Goal: Information Seeking & Learning: Learn about a topic

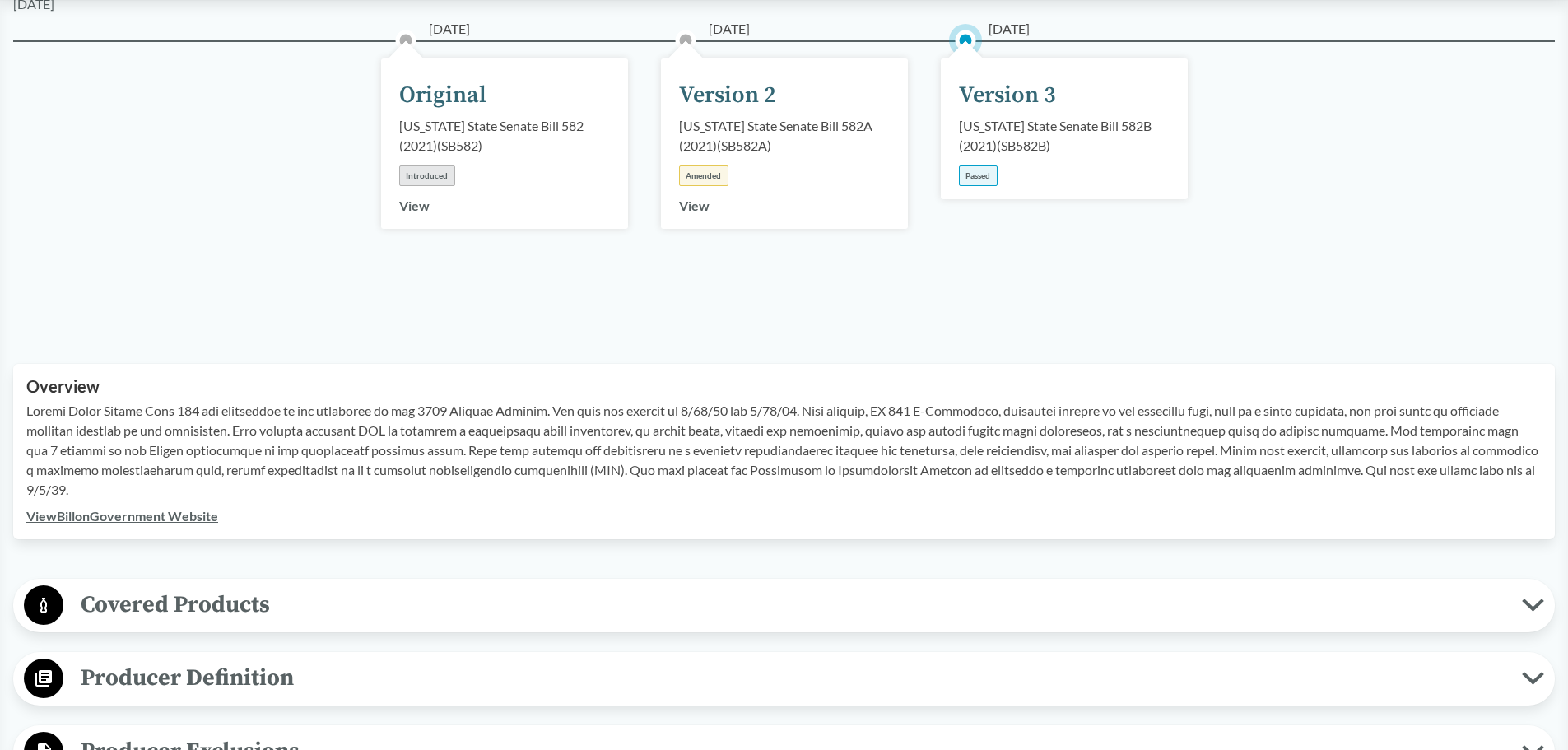
scroll to position [329, 0]
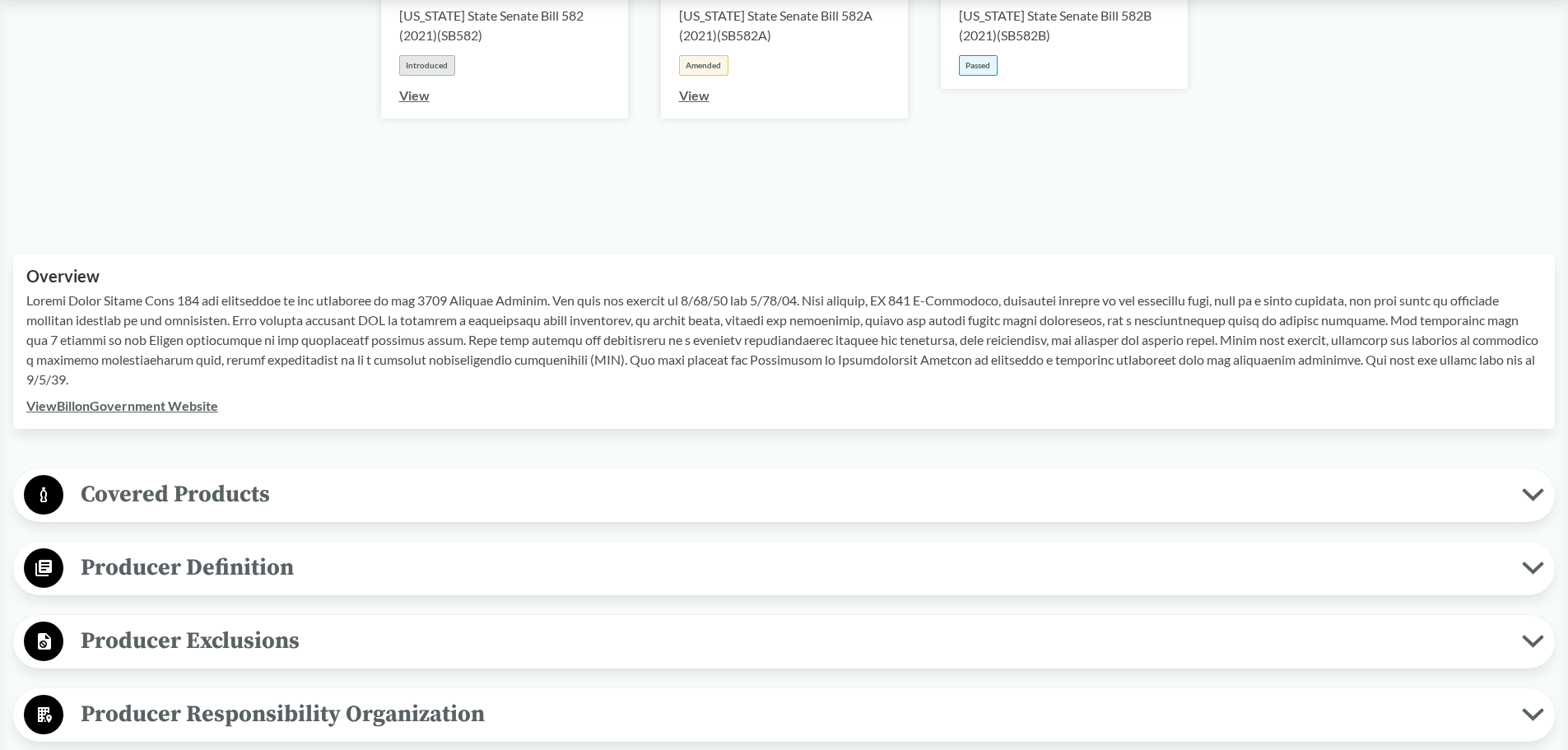
click at [174, 483] on span "Covered Products" at bounding box center [793, 494] width 1458 height 37
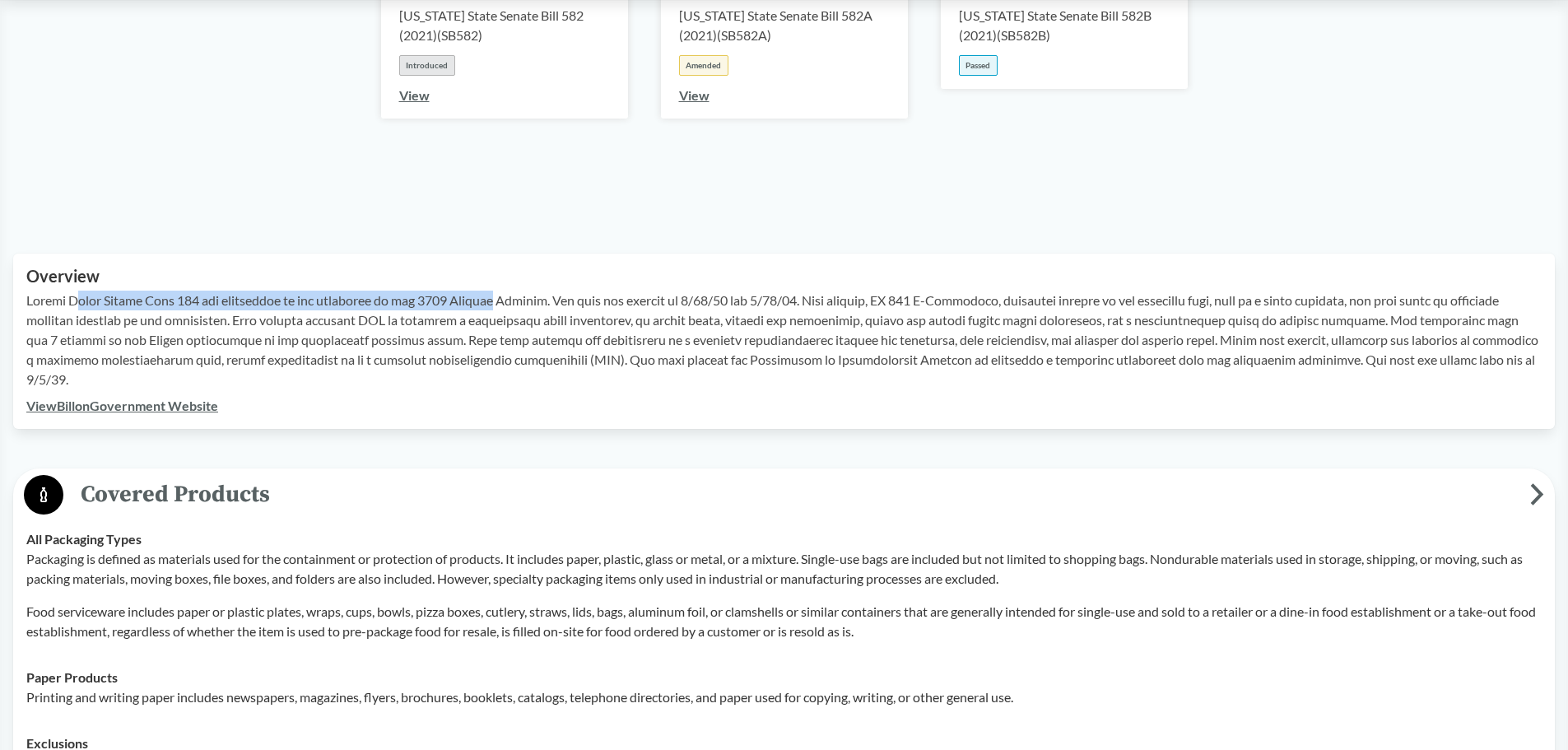
drag, startPoint x: 81, startPoint y: 300, endPoint x: 493, endPoint y: 296, distance: 412.0
click at [493, 296] on p at bounding box center [784, 340] width 1515 height 99
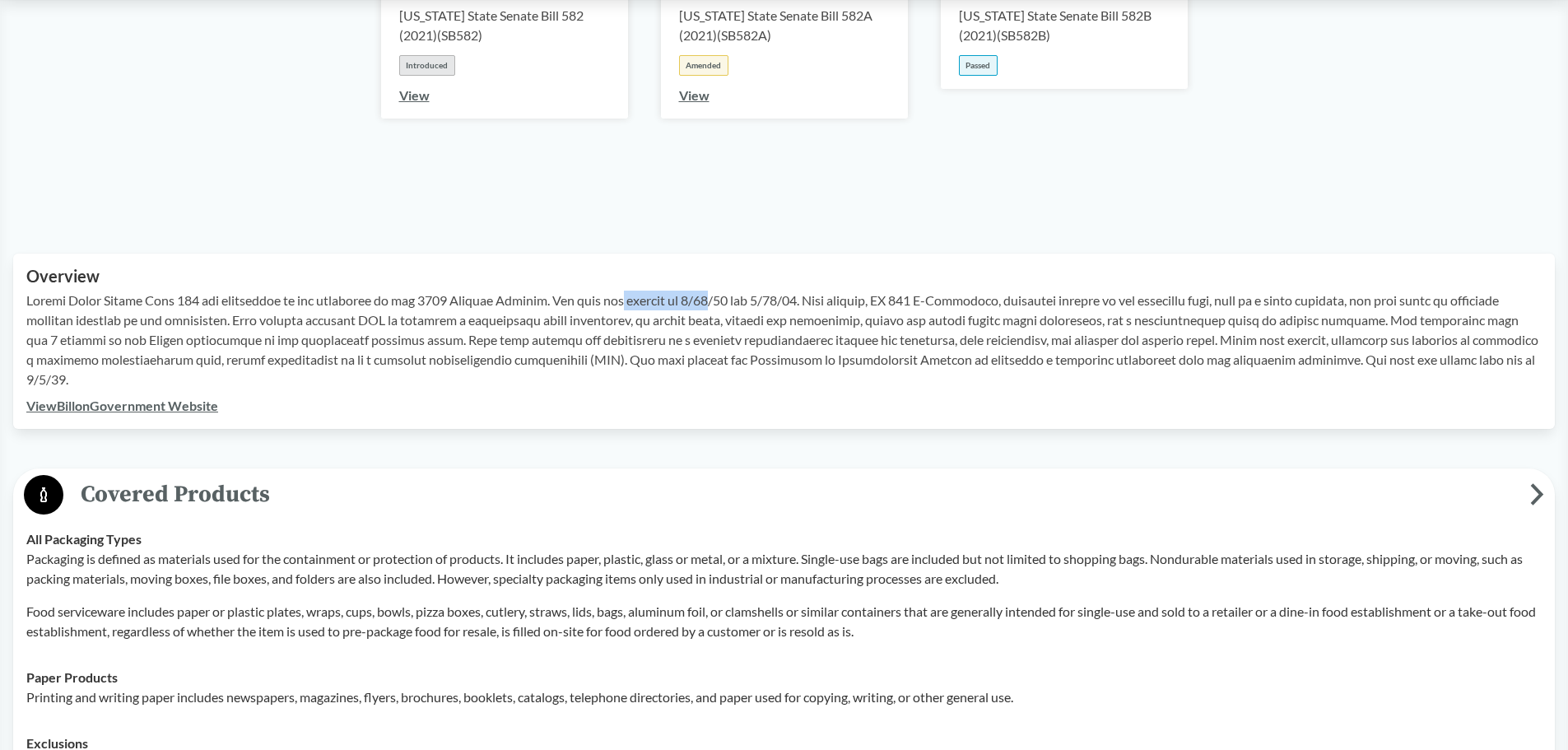
drag, startPoint x: 613, startPoint y: 297, endPoint x: 713, endPoint y: 304, distance: 100.2
click at [713, 304] on p at bounding box center [784, 340] width 1515 height 99
drag, startPoint x: 748, startPoint y: 298, endPoint x: 797, endPoint y: 298, distance: 49.0
click at [797, 298] on p at bounding box center [784, 340] width 1515 height 99
drag, startPoint x: 865, startPoint y: 301, endPoint x: 1000, endPoint y: 306, distance: 135.1
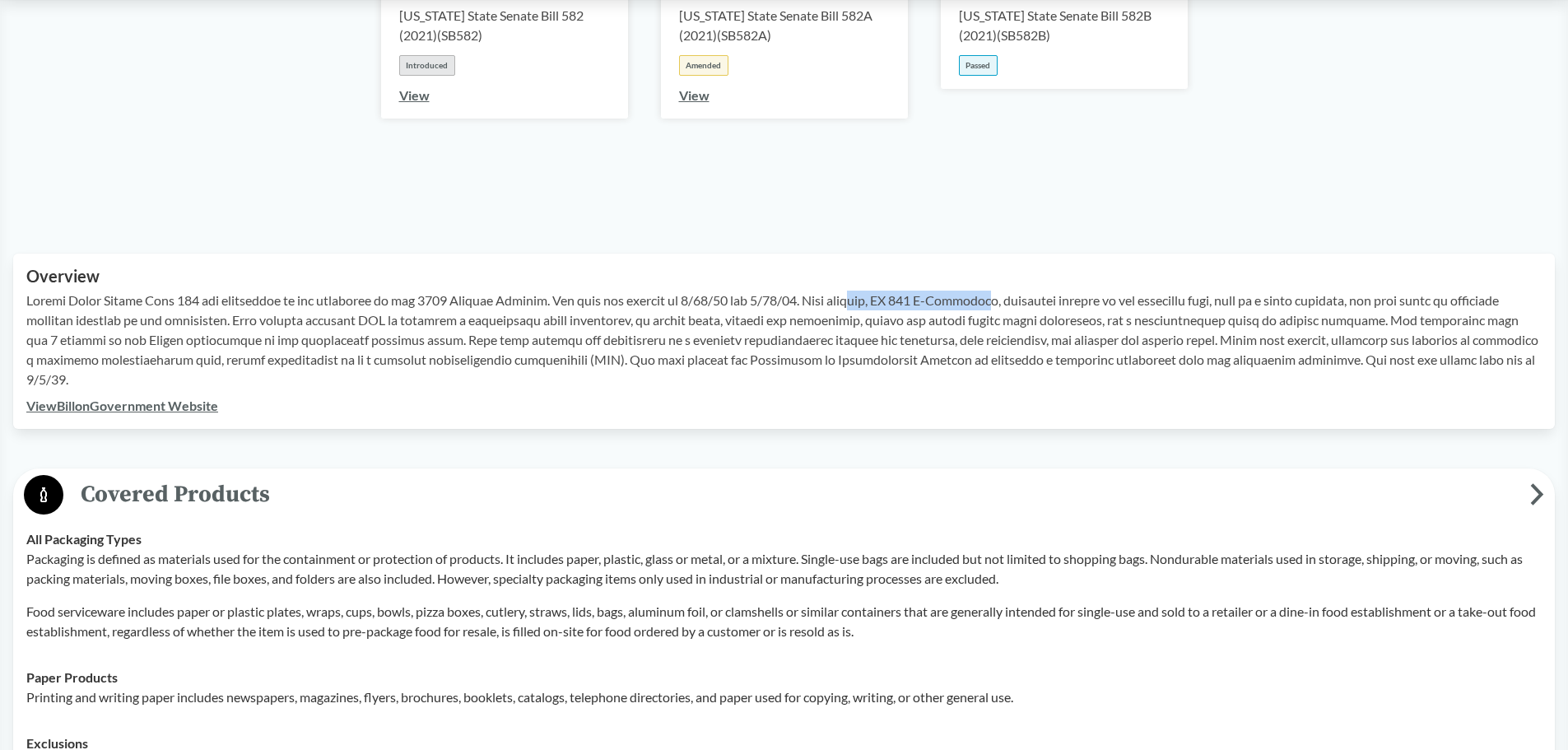
click at [1000, 306] on p at bounding box center [784, 340] width 1515 height 99
drag, startPoint x: 1040, startPoint y: 301, endPoint x: 1232, endPoint y: 306, distance: 192.1
click at [1232, 306] on p at bounding box center [784, 340] width 1515 height 99
drag, startPoint x: 1257, startPoint y: 295, endPoint x: 1361, endPoint y: 302, distance: 104.2
click at [1361, 302] on p at bounding box center [784, 340] width 1515 height 99
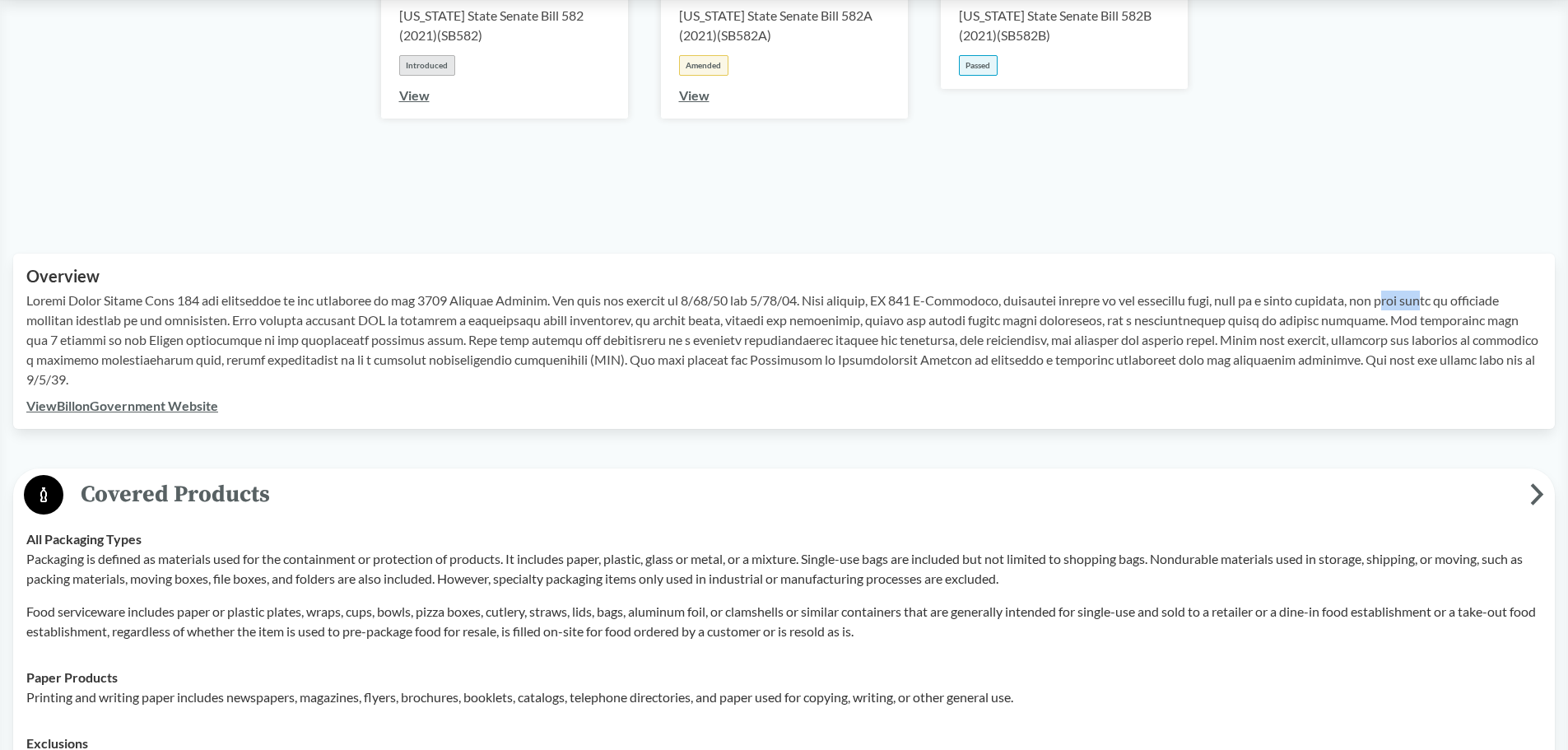
drag, startPoint x: 1401, startPoint y: 299, endPoint x: 1446, endPoint y: 306, distance: 45.5
click at [1446, 306] on p at bounding box center [784, 340] width 1515 height 99
drag, startPoint x: 111, startPoint y: 325, endPoint x: 181, endPoint y: 325, distance: 70.0
click at [181, 325] on p at bounding box center [784, 340] width 1515 height 99
drag, startPoint x: 277, startPoint y: 318, endPoint x: 347, endPoint y: 319, distance: 70.0
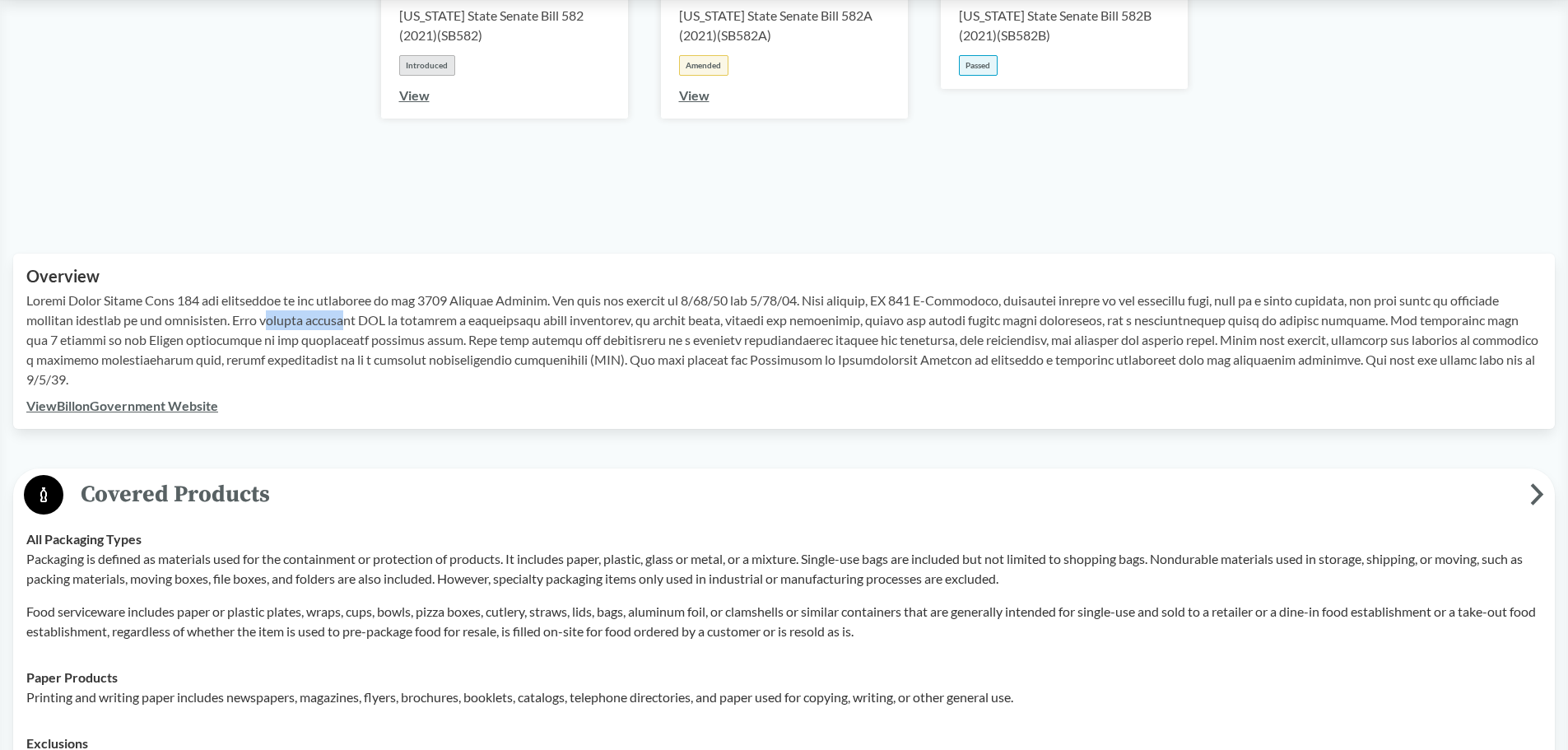
click at [347, 319] on p at bounding box center [784, 340] width 1515 height 99
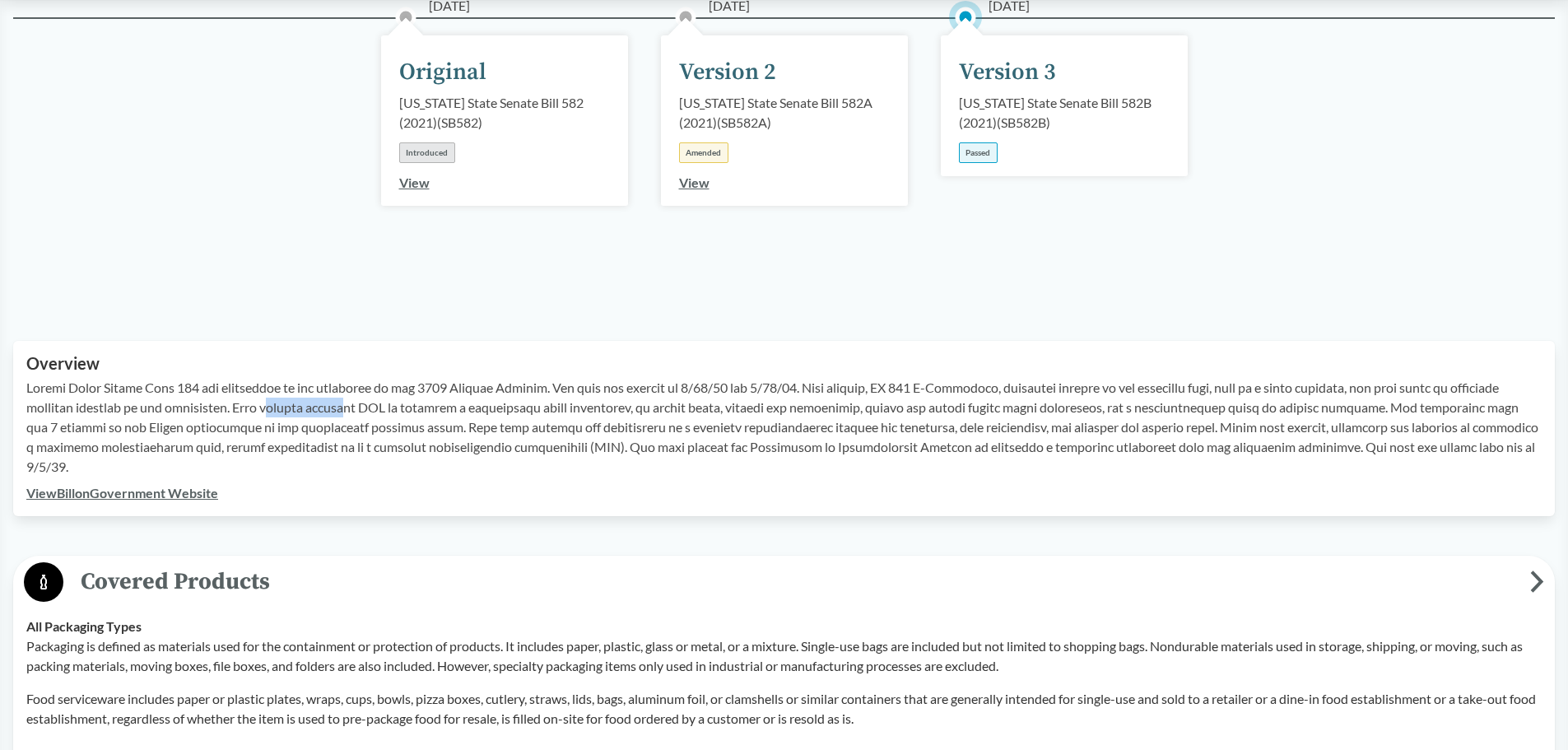
scroll to position [165, 0]
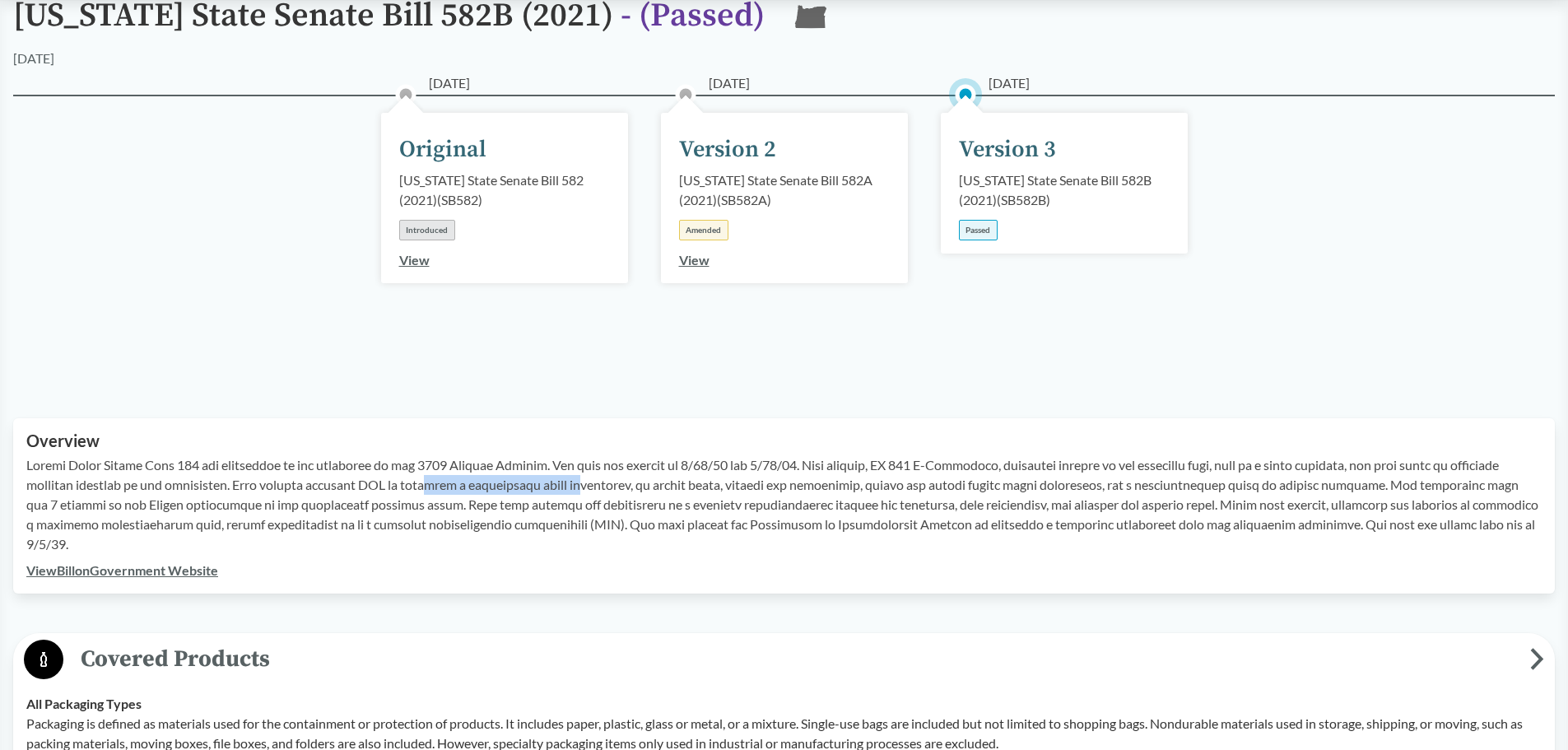
drag, startPoint x: 440, startPoint y: 491, endPoint x: 589, endPoint y: 486, distance: 149.1
click at [589, 486] on p at bounding box center [784, 505] width 1515 height 99
click at [358, 497] on p at bounding box center [784, 505] width 1515 height 99
drag, startPoint x: 292, startPoint y: 494, endPoint x: 524, endPoint y: 488, distance: 232.1
click at [524, 488] on p at bounding box center [784, 505] width 1515 height 99
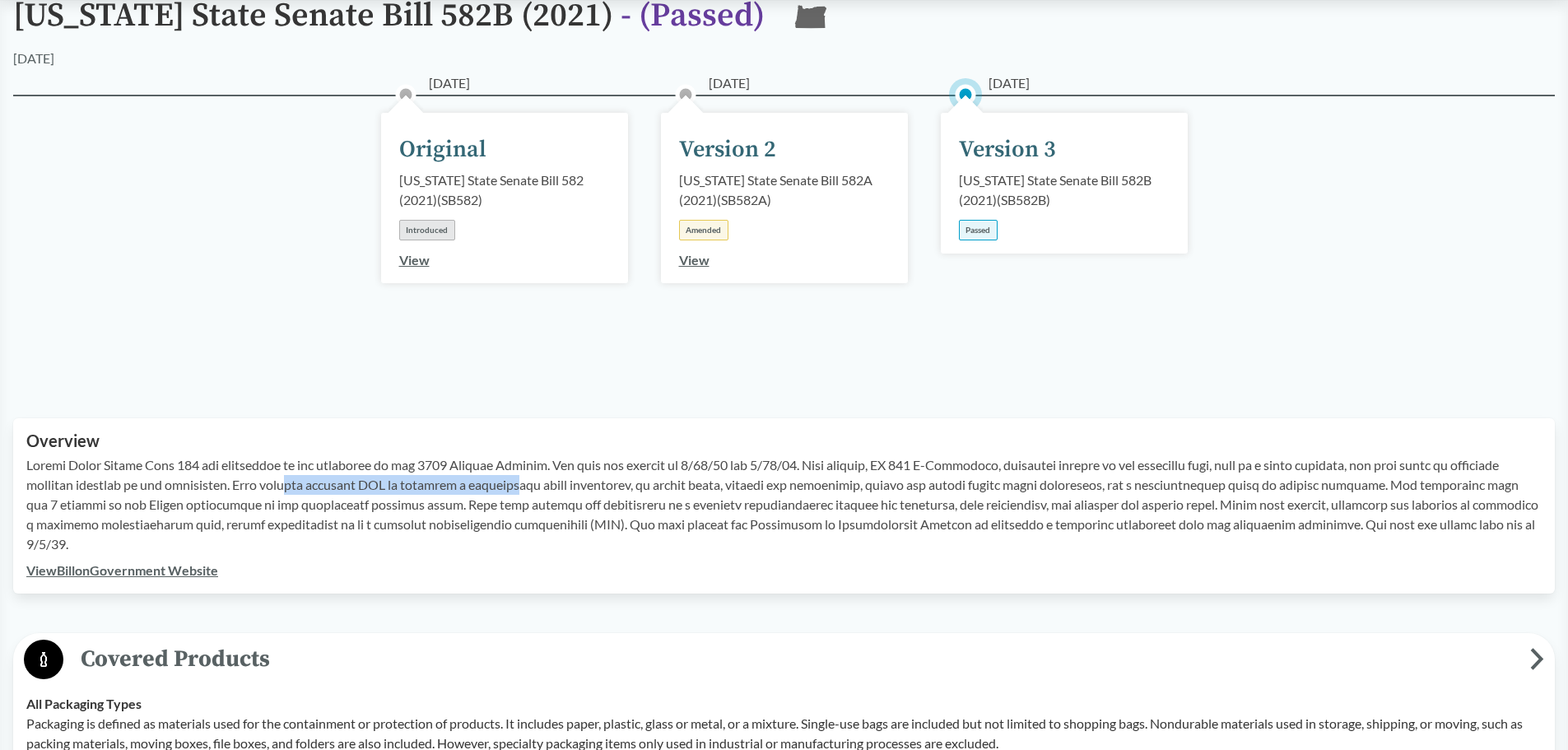
click at [703, 262] on link "View" at bounding box center [694, 259] width 30 height 16
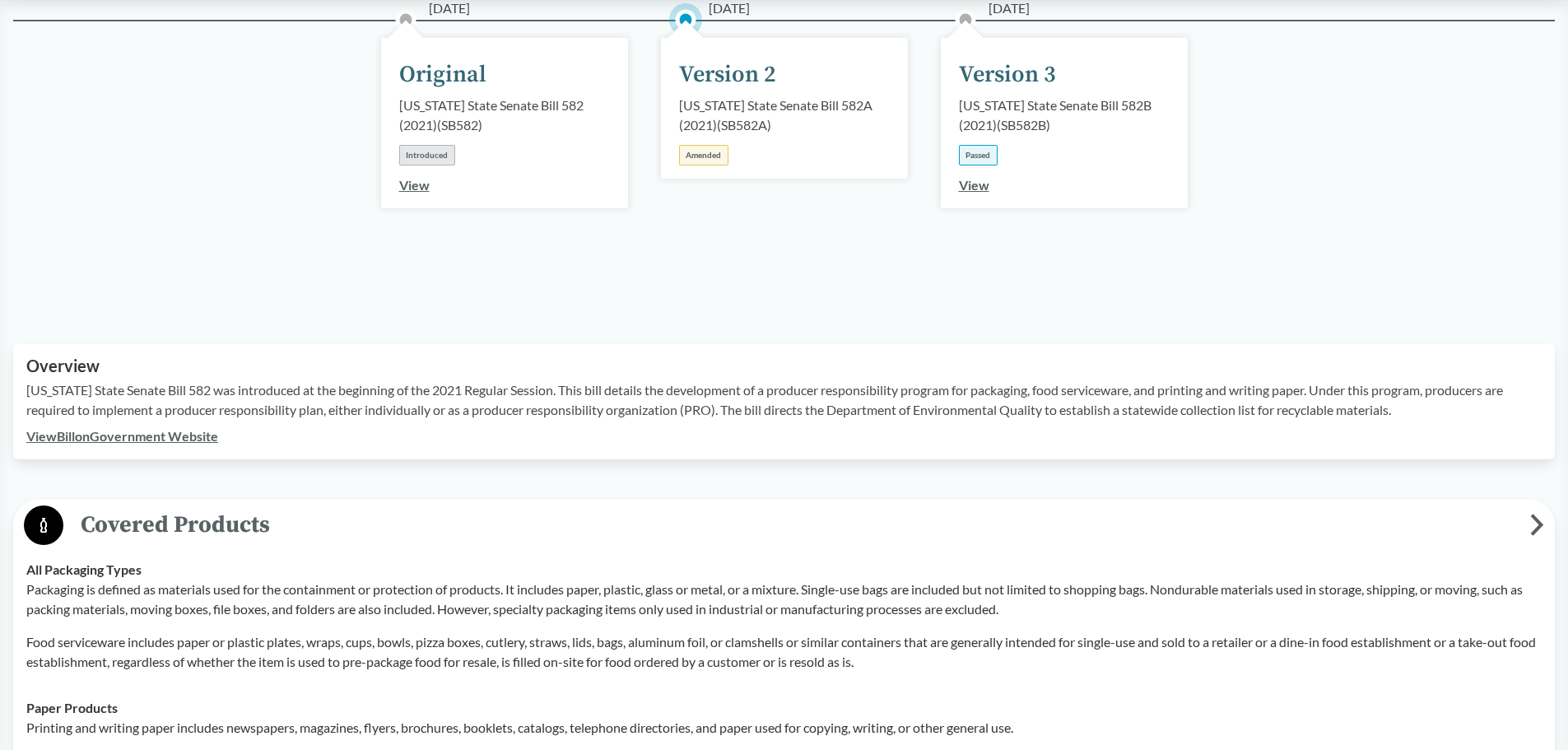
scroll to position [329, 0]
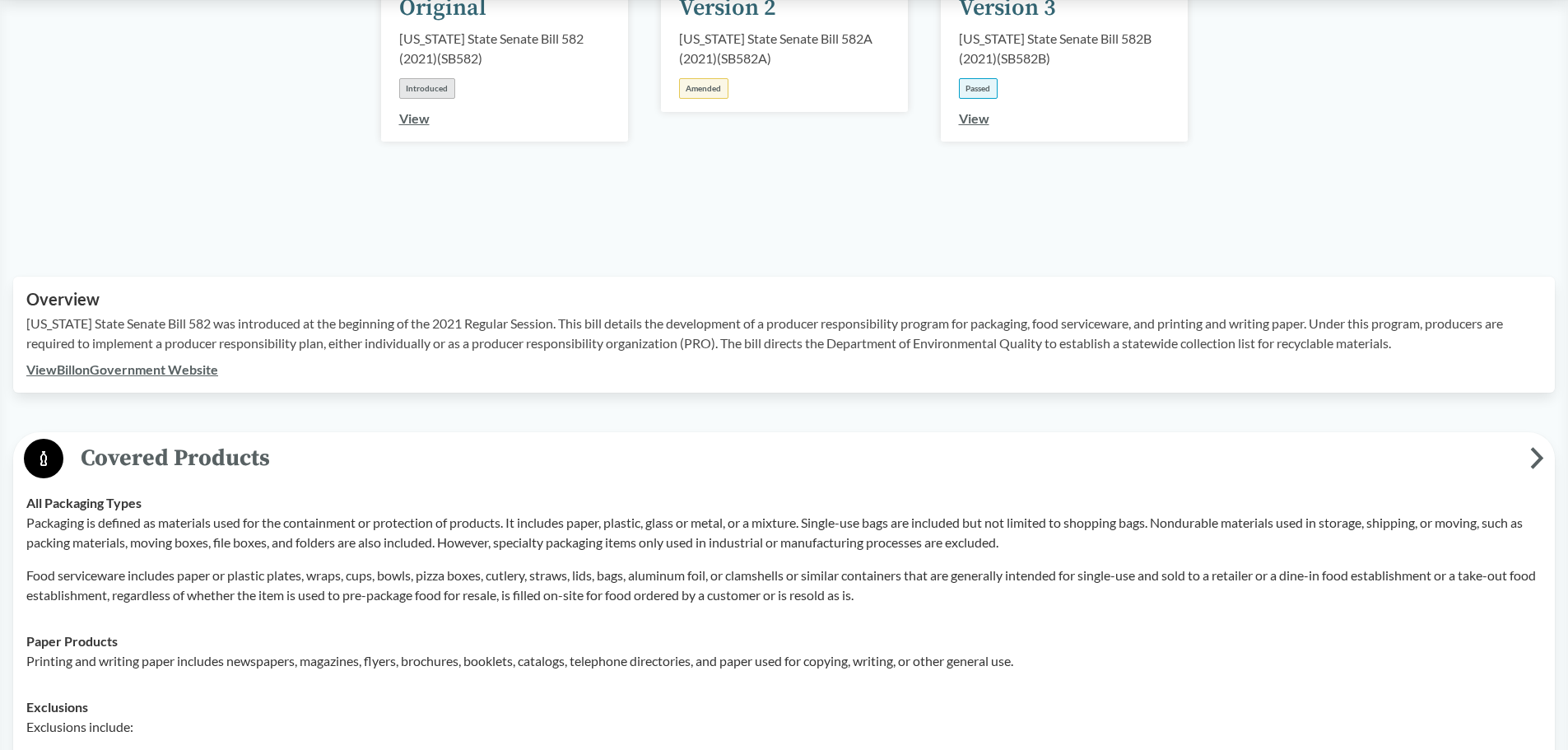
click at [671, 122] on div "[DATE] Version 2 [US_STATE] State Senate Bill 582A (2021) ( SB582A ) Amended" at bounding box center [784, 95] width 280 height 203
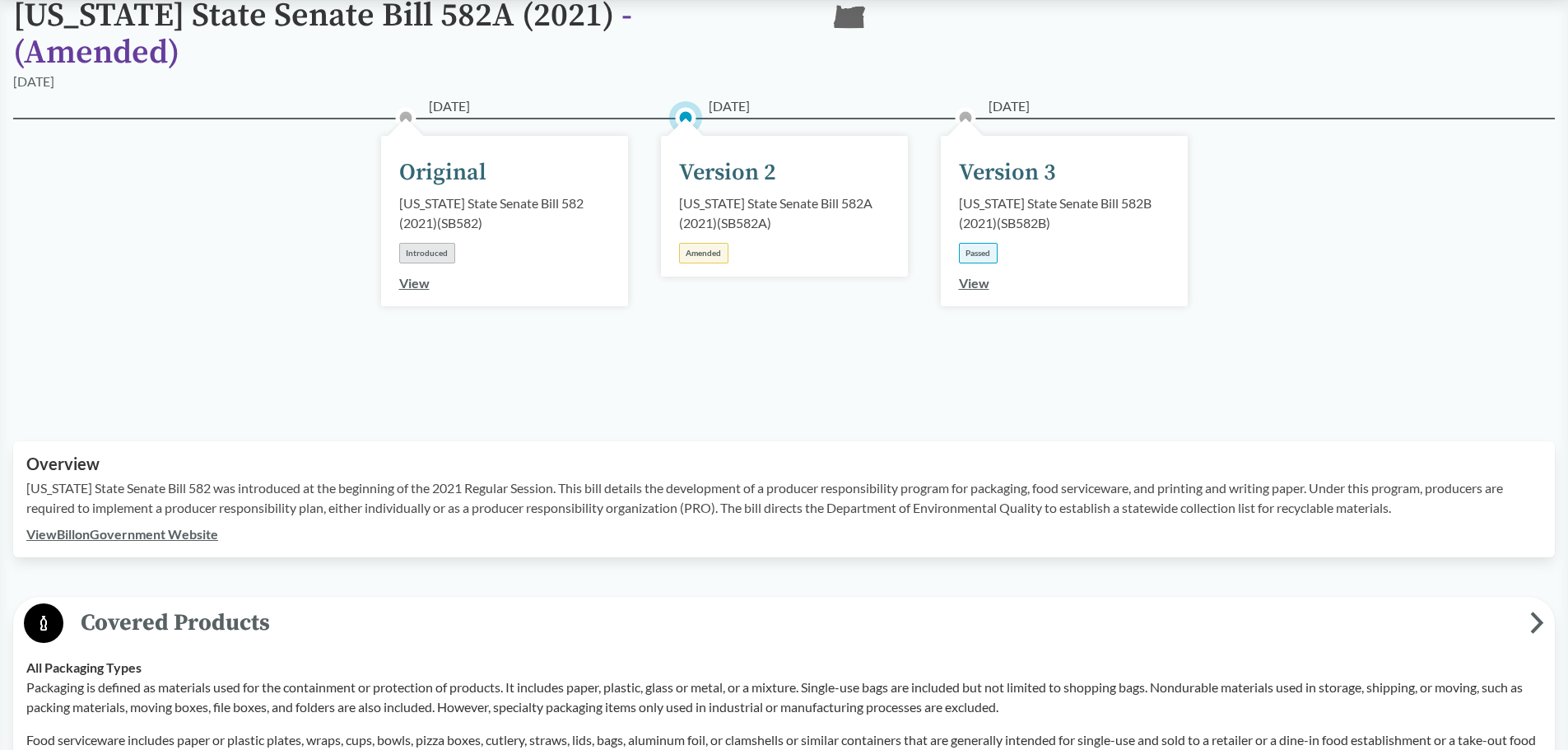
click at [984, 243] on div "Passed" at bounding box center [978, 253] width 39 height 21
click at [972, 275] on link "View" at bounding box center [974, 282] width 30 height 16
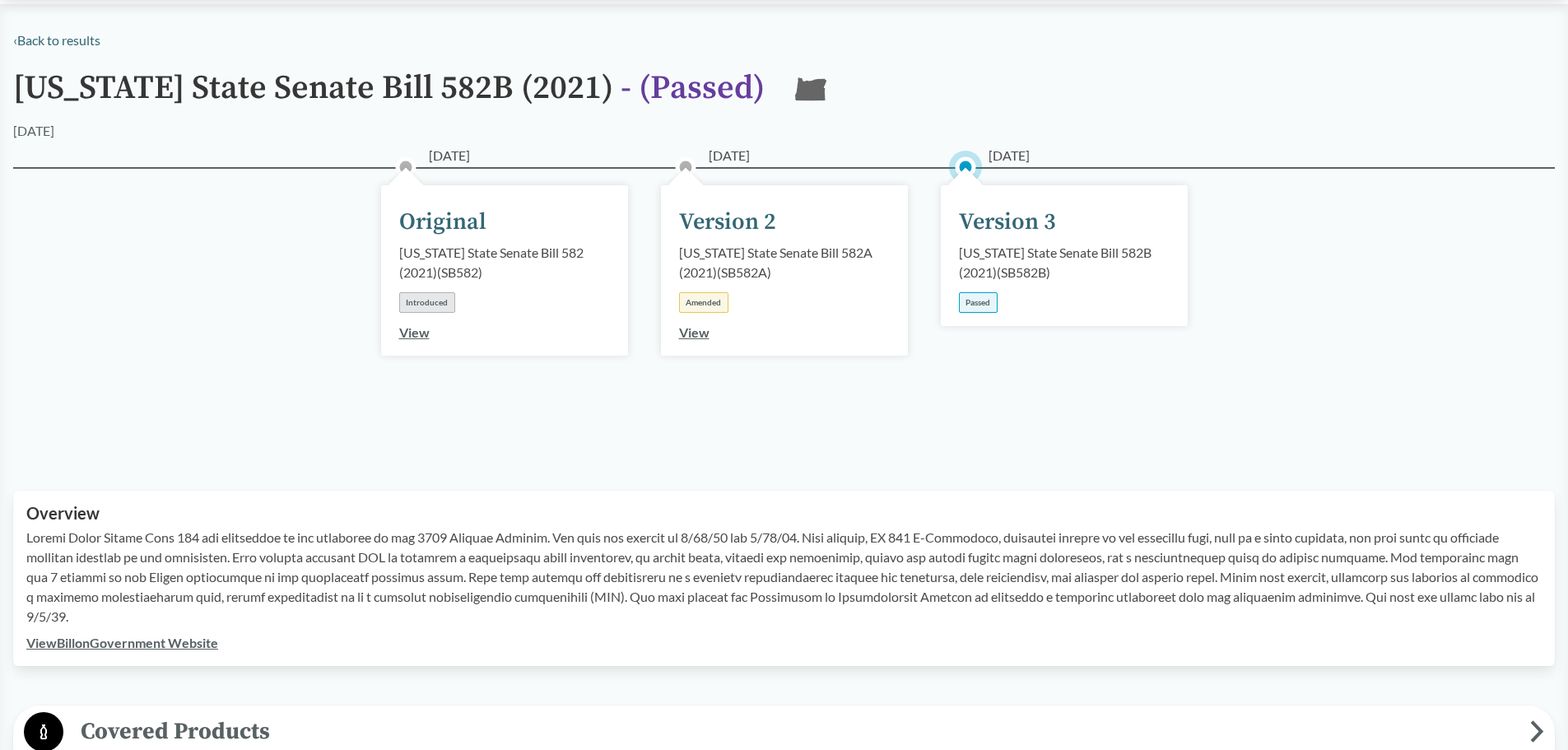
scroll to position [329, 0]
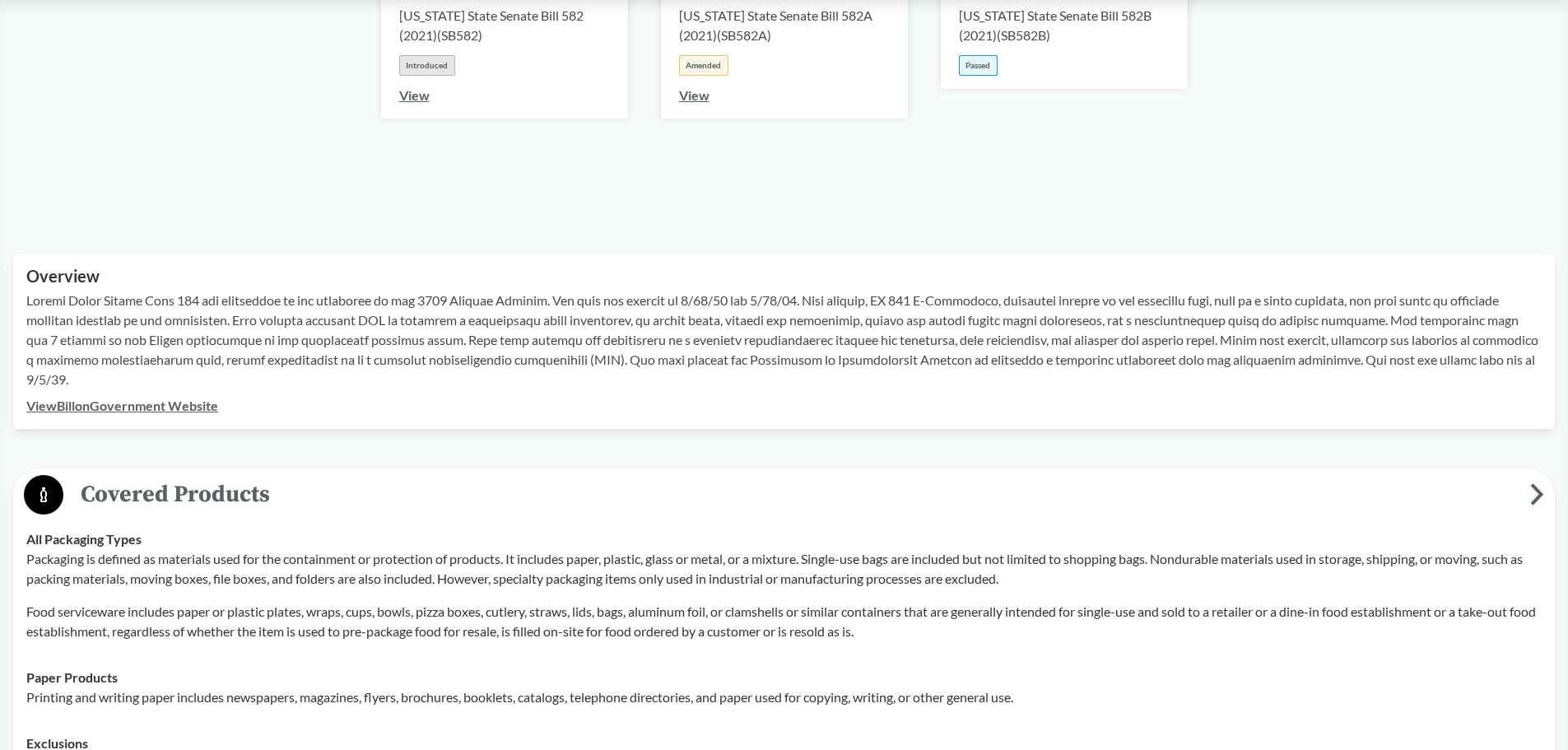
click at [393, 317] on p at bounding box center [784, 340] width 1515 height 99
drag, startPoint x: 54, startPoint y: 347, endPoint x: 430, endPoint y: 342, distance: 376.0
click at [430, 342] on p at bounding box center [784, 340] width 1515 height 99
drag, startPoint x: 473, startPoint y: 343, endPoint x: 814, endPoint y: 341, distance: 341.0
click at [814, 341] on p at bounding box center [784, 340] width 1515 height 99
